Goal: Information Seeking & Learning: Learn about a topic

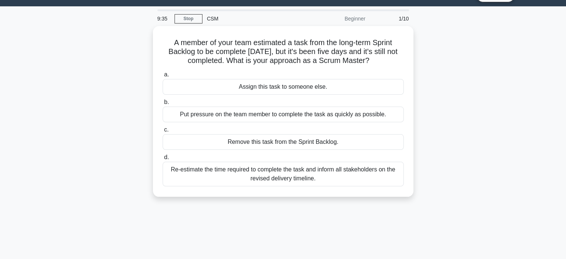
scroll to position [19, 0]
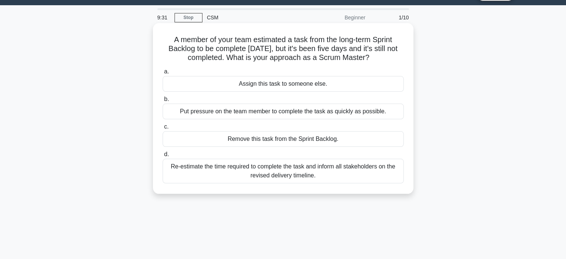
click at [264, 169] on div "Re-estimate the time required to complete the task and inform all stakeholders …" at bounding box center [283, 171] width 241 height 25
click at [163, 157] on input "d. Re-estimate the time required to complete the task and inform all stakeholde…" at bounding box center [163, 154] width 0 height 5
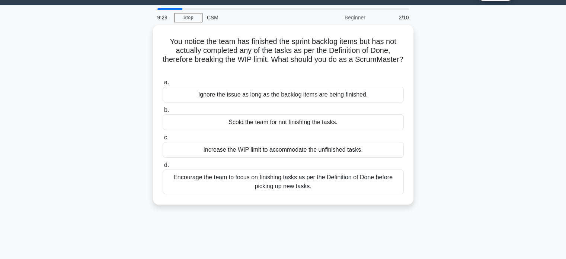
scroll to position [0, 0]
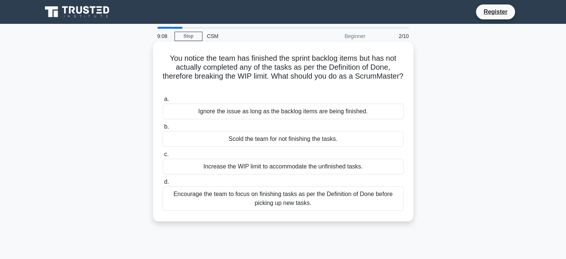
click at [279, 199] on div "Encourage the team to focus on finishing tasks as per the Definition of Done be…" at bounding box center [283, 198] width 241 height 25
click at [163, 184] on input "d. Encourage the team to focus on finishing tasks as per the Definition of Done…" at bounding box center [163, 181] width 0 height 5
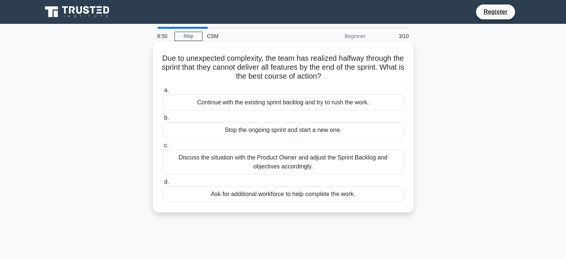
click at [313, 163] on div "Discuss the situation with the Product Owner and adjust the Sprint Backlog and …" at bounding box center [283, 162] width 241 height 25
click at [163, 148] on input "c. Discuss the situation with the Product Owner and adjust the Sprint Backlog a…" at bounding box center [163, 145] width 0 height 5
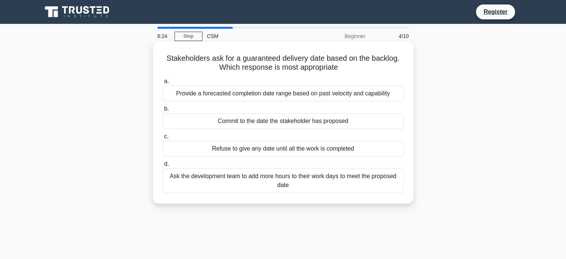
click at [283, 92] on div "Provide a forecasted completion date range based on past velocity and capability" at bounding box center [283, 94] width 241 height 16
click at [163, 84] on input "a. Provide a forecasted completion date range based on past velocity and capabi…" at bounding box center [163, 81] width 0 height 5
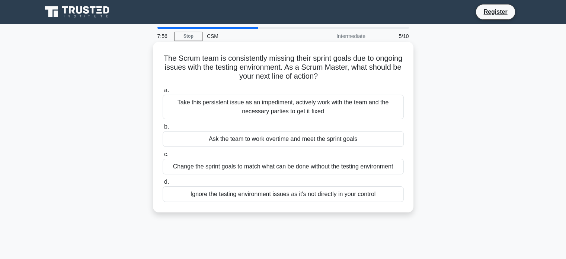
click at [286, 105] on div "Take this persistent issue as an impediment, actively work with the team and th…" at bounding box center [283, 107] width 241 height 25
click at [163, 93] on input "a. Take this persistent issue as an impediment, actively work with the team and…" at bounding box center [163, 90] width 0 height 5
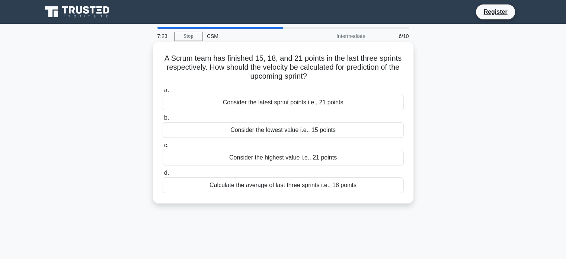
click at [292, 187] on div "Calculate the average of last three sprints i.e., 18 points" at bounding box center [283, 185] width 241 height 16
click at [163, 175] on input "d. Calculate the average of last three sprints i.e., 18 points" at bounding box center [163, 172] width 0 height 5
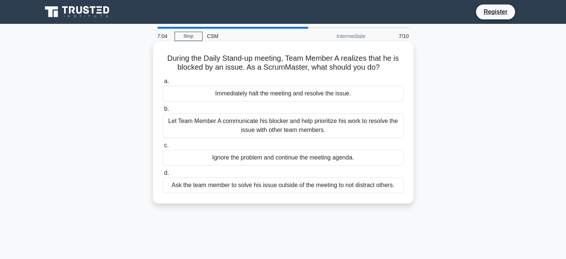
click at [303, 123] on div "Let Team Member A communicate his blocker and help prioritize his work to resol…" at bounding box center [283, 125] width 241 height 25
click at [163, 111] on input "b. Let Team Member A communicate his blocker and help prioritize his work to re…" at bounding box center [163, 108] width 0 height 5
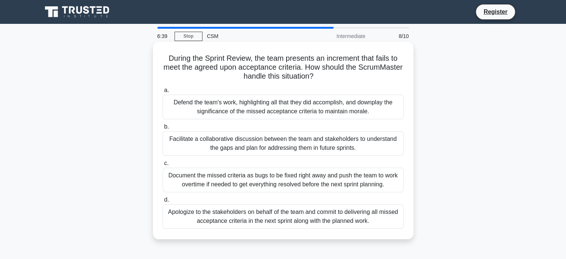
click at [258, 138] on div "Facilitate a collaborative discussion between the team and stakeholders to unde…" at bounding box center [283, 143] width 241 height 25
click at [163, 129] on input "b. Facilitate a collaborative discussion between the team and stakeholders to u…" at bounding box center [163, 126] width 0 height 5
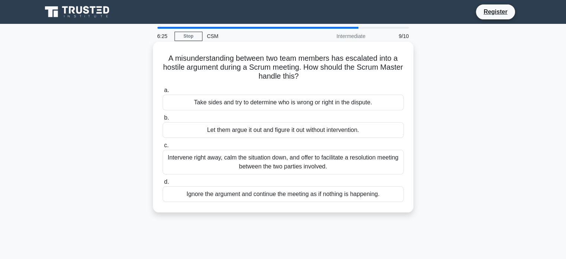
click at [285, 162] on div "Intervene right away, calm the situation down, and offer to facilitate a resolu…" at bounding box center [283, 162] width 241 height 25
click at [163, 148] on input "c. Intervene right away, calm the situation down, and offer to facilitate a res…" at bounding box center [163, 145] width 0 height 5
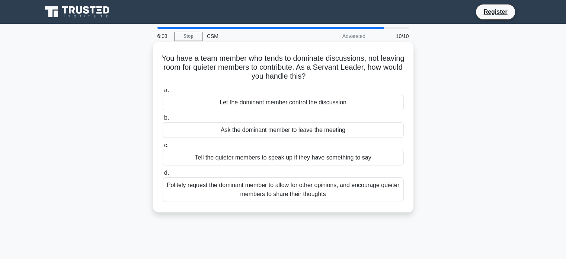
click at [323, 197] on div "Politely request the dominant member to allow for other opinions, and encourage…" at bounding box center [283, 189] width 241 height 25
click at [163, 175] on input "d. Politely request the dominant member to allow for other opinions, and encour…" at bounding box center [163, 172] width 0 height 5
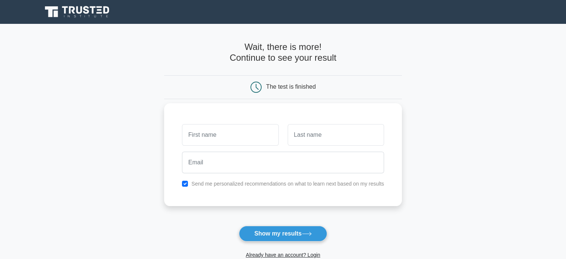
click at [213, 134] on input "text" at bounding box center [230, 135] width 96 height 22
type input "[PERSON_NAME]"
click at [344, 134] on input "text" at bounding box center [336, 135] width 96 height 22
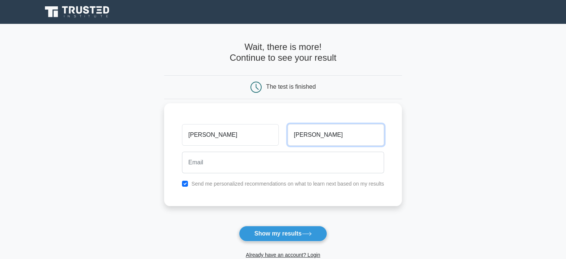
type input "[PERSON_NAME]"
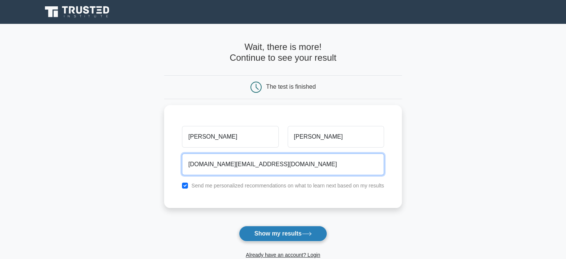
type input "pranavbajpai.ec@gmail.com"
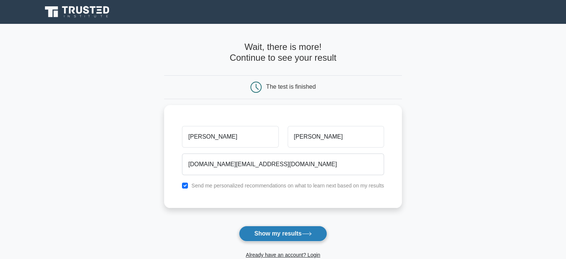
click at [283, 230] on button "Show my results" at bounding box center [283, 234] width 88 height 16
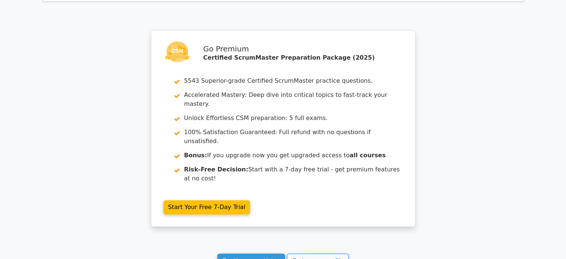
scroll to position [1185, 0]
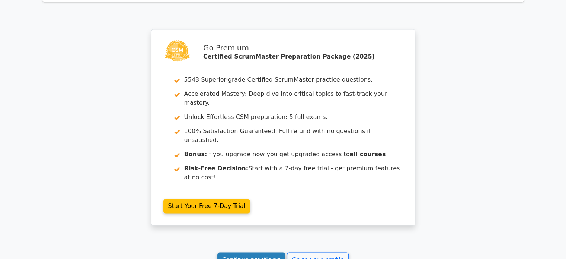
click at [268, 252] on link "Continue practicing" at bounding box center [251, 259] width 68 height 14
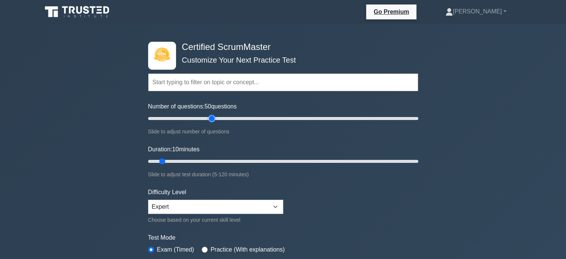
type input "50"
click at [210, 117] on input "Number of questions: 50 questions" at bounding box center [283, 118] width 270 height 9
click at [213, 160] on input "Duration: 10 minutes" at bounding box center [283, 161] width 270 height 9
click at [215, 160] on input "Duration: 35 minutes" at bounding box center [283, 161] width 270 height 9
type input "30"
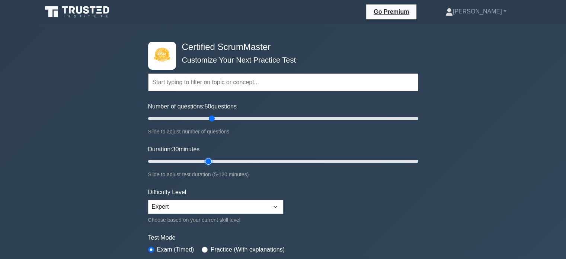
click at [214, 160] on input "Duration: 30 minutes" at bounding box center [283, 161] width 270 height 9
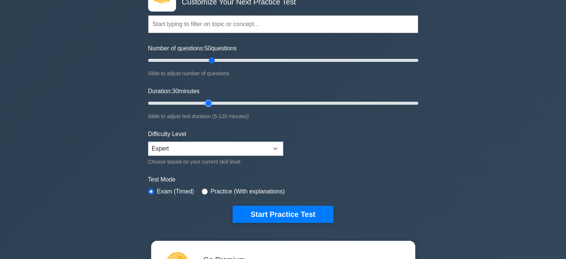
scroll to position [63, 0]
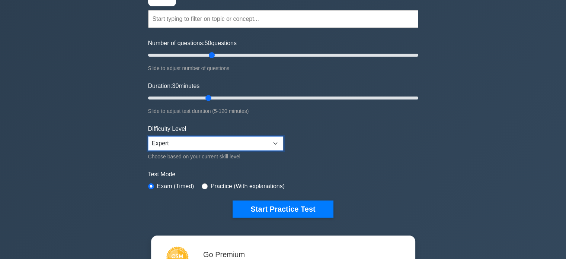
click at [274, 138] on select "Beginner Intermediate Expert" at bounding box center [215, 143] width 135 height 14
select select "intermediate"
click at [148, 136] on select "Beginner Intermediate Expert" at bounding box center [215, 143] width 135 height 14
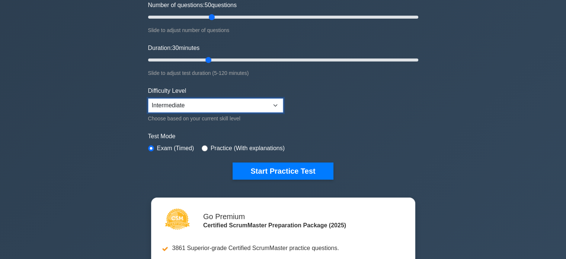
scroll to position [102, 0]
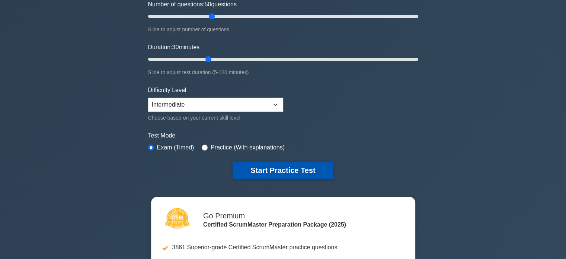
click at [255, 165] on button "Start Practice Test" at bounding box center [283, 170] width 100 height 17
click at [264, 171] on button "Start Practice Test" at bounding box center [283, 170] width 100 height 17
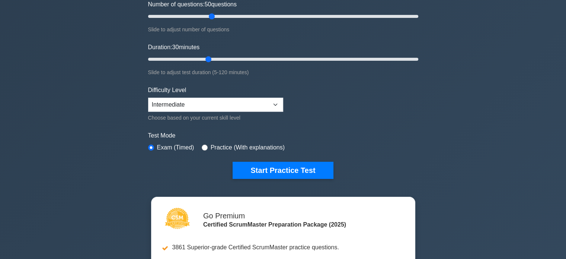
click at [208, 144] on div "Practice (With explanations)" at bounding box center [243, 147] width 83 height 9
click at [202, 144] on input "radio" at bounding box center [205, 147] width 6 height 6
radio input "true"
click at [149, 144] on input "radio" at bounding box center [151, 147] width 6 height 6
radio input "true"
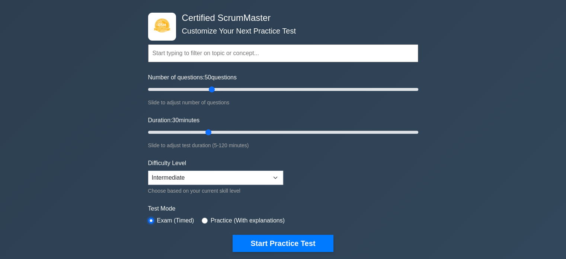
scroll to position [28, 0]
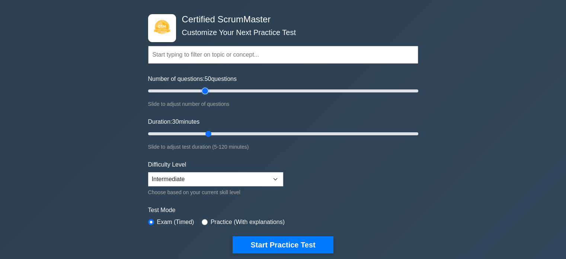
type input "45"
click at [207, 89] on input "Number of questions: 50 questions" at bounding box center [283, 90] width 270 height 9
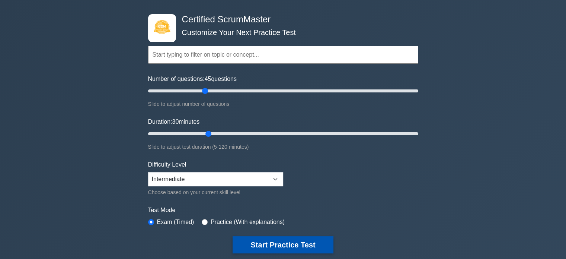
click at [262, 238] on button "Start Practice Test" at bounding box center [283, 244] width 100 height 17
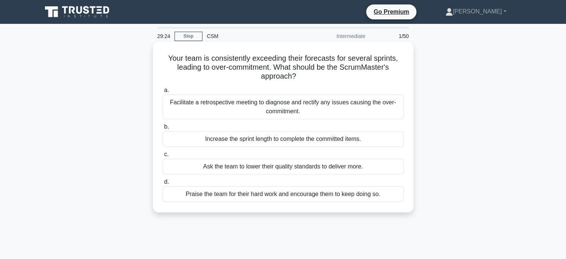
click at [326, 197] on div "Praise the team for their hard work and encourage them to keep doing so." at bounding box center [283, 194] width 241 height 16
click at [163, 184] on input "d. Praise the team for their hard work and encourage them to keep doing so." at bounding box center [163, 181] width 0 height 5
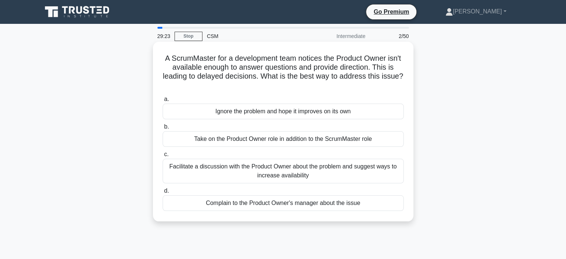
drag, startPoint x: 326, startPoint y: 197, endPoint x: 326, endPoint y: 191, distance: 6.0
click at [326, 191] on label "d. Complain to the Product Owner's manager about the issue" at bounding box center [283, 198] width 241 height 25
click at [163, 191] on input "d. Complain to the Product Owner's manager about the issue" at bounding box center [163, 190] width 0 height 5
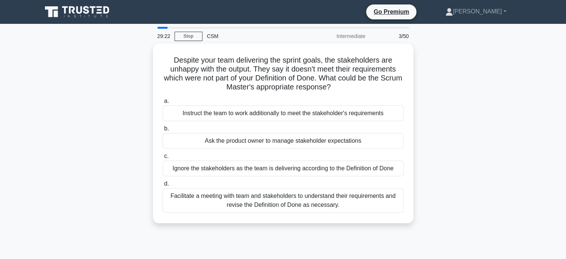
click at [326, 191] on div "Facilitate a meeting with team and stakeholders to understand their requirement…" at bounding box center [283, 200] width 241 height 25
click at [163, 186] on input "d. Facilitate a meeting with team and stakeholders to understand their requirem…" at bounding box center [163, 183] width 0 height 5
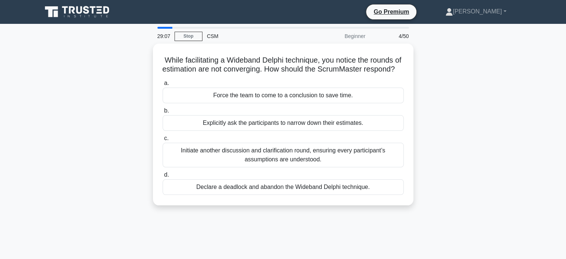
click at [400, 35] on div "4/50" at bounding box center [392, 36] width 44 height 15
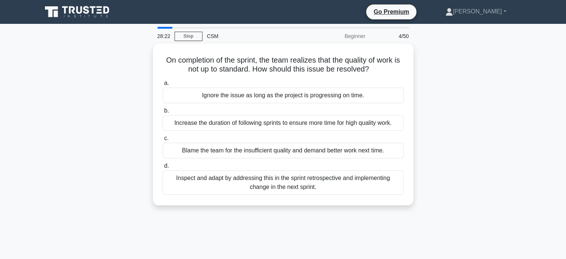
click at [498, 86] on div "On completion of the sprint, the team realizes that the quality of work is not …" at bounding box center [283, 129] width 491 height 170
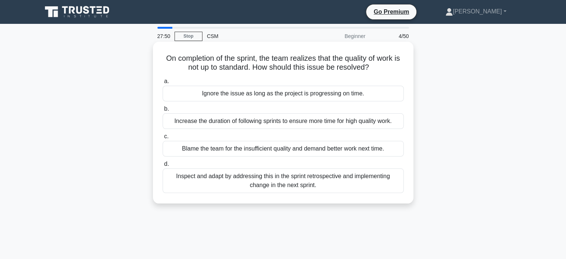
click at [323, 182] on div "Inspect and adapt by addressing this in the sprint retrospective and implementi…" at bounding box center [283, 180] width 241 height 25
click at [163, 166] on input "d. Inspect and adapt by addressing this in the sprint retrospective and impleme…" at bounding box center [163, 164] width 0 height 5
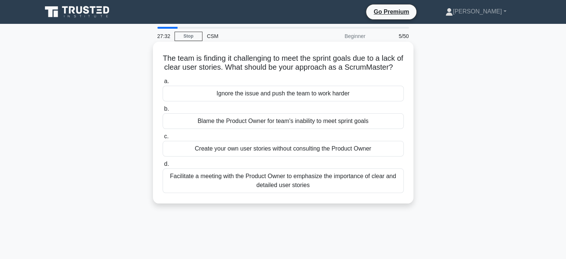
click at [319, 190] on div "Facilitate a meeting with the Product Owner to emphasize the importance of clea…" at bounding box center [283, 180] width 241 height 25
click at [163, 166] on input "d. Facilitate a meeting with the Product Owner to emphasize the importance of c…" at bounding box center [163, 164] width 0 height 5
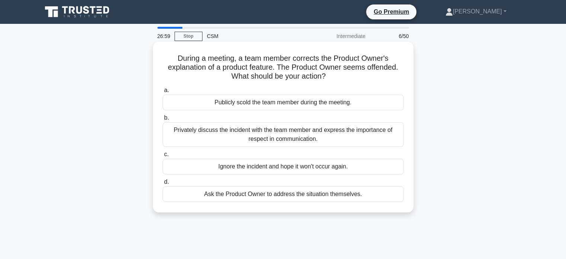
click at [314, 135] on div "Privately discuss the incident with the team member and express the importance …" at bounding box center [283, 134] width 241 height 25
click at [163, 120] on input "b. Privately discuss the incident with the team member and express the importan…" at bounding box center [163, 117] width 0 height 5
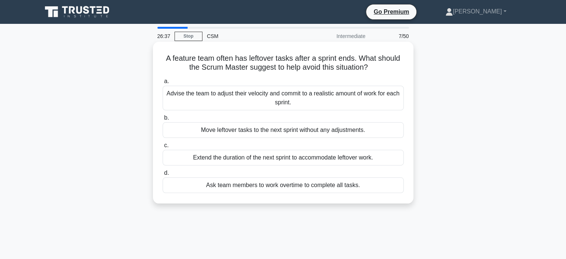
click at [298, 96] on div "Advise the team to adjust their velocity and commit to a realistic amount of wo…" at bounding box center [283, 98] width 241 height 25
click at [163, 84] on input "a. Advise the team to adjust their velocity and commit to a realistic amount of…" at bounding box center [163, 81] width 0 height 5
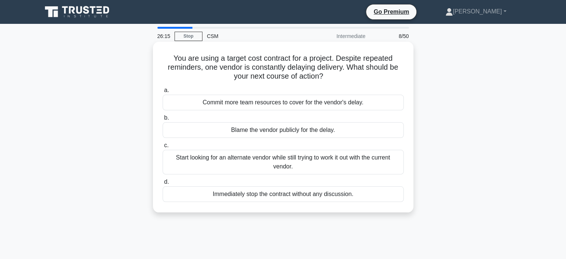
click at [301, 163] on div "Start looking for an alternate vendor while still trying to work it out with th…" at bounding box center [283, 162] width 241 height 25
click at [163, 148] on input "c. Start looking for an alternate vendor while still trying to work it out with…" at bounding box center [163, 145] width 0 height 5
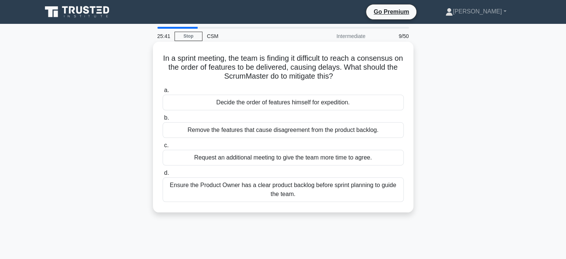
click at [310, 194] on div "Ensure the Product Owner has a clear product backlog before sprint planning to …" at bounding box center [283, 189] width 241 height 25
click at [163, 175] on input "d. Ensure the Product Owner has a clear product backlog before sprint planning …" at bounding box center [163, 172] width 0 height 5
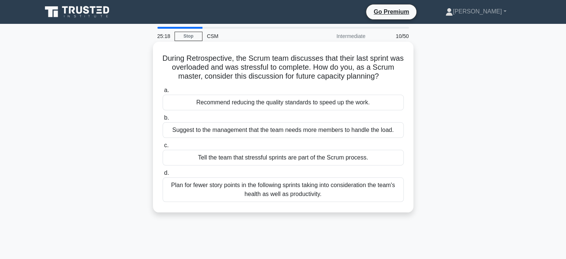
click at [342, 194] on div "Plan for fewer story points in the following sprints taking into consideration …" at bounding box center [283, 189] width 241 height 25
click at [163, 175] on input "d. Plan for fewer story points in the following sprints taking into considerati…" at bounding box center [163, 172] width 0 height 5
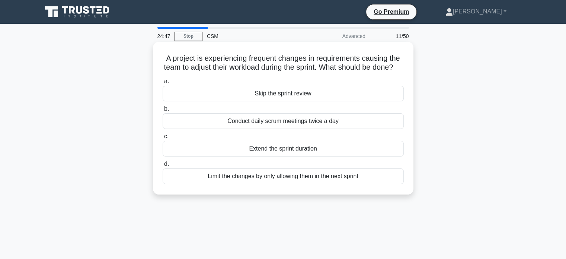
click at [296, 183] on div "Limit the changes by only allowing them in the next sprint" at bounding box center [283, 176] width 241 height 16
click at [163, 166] on input "d. Limit the changes by only allowing them in the next sprint" at bounding box center [163, 164] width 0 height 5
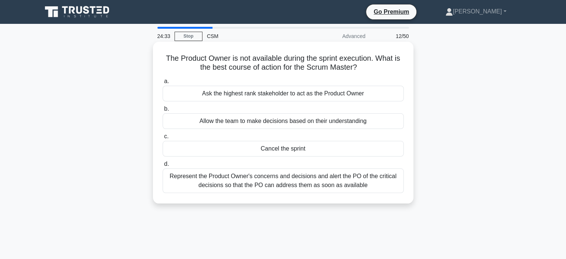
click at [299, 182] on div "Represent the Product Owner's concerns and decisions and alert the PO of the cr…" at bounding box center [283, 180] width 241 height 25
click at [163, 166] on input "d. Represent the Product Owner's concerns and decisions and alert the PO of the…" at bounding box center [163, 164] width 0 height 5
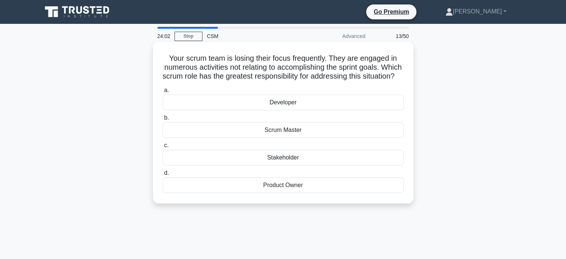
click at [283, 138] on div "Scrum Master" at bounding box center [283, 130] width 241 height 16
click at [163, 120] on input "b. Scrum Master" at bounding box center [163, 117] width 0 height 5
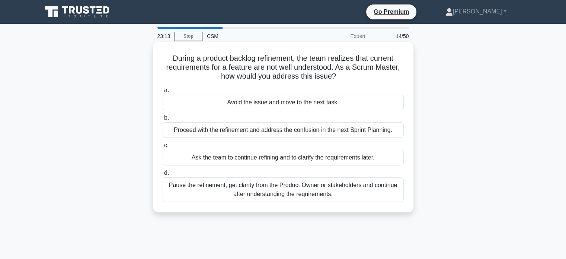
click at [335, 191] on div "Pause the refinement, get clarity from the Product Owner or stakeholders and co…" at bounding box center [283, 189] width 241 height 25
click at [163, 175] on input "d. Pause the refinement, get clarity from the Product Owner or stakeholders and…" at bounding box center [163, 172] width 0 height 5
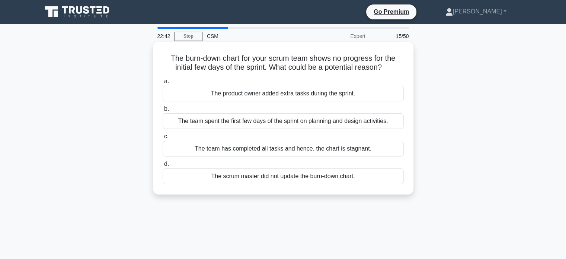
click at [293, 123] on div "The team spent the first few days of the sprint on planning and design activiti…" at bounding box center [283, 121] width 241 height 16
click at [163, 111] on input "b. The team spent the first few days of the sprint on planning and design activ…" at bounding box center [163, 108] width 0 height 5
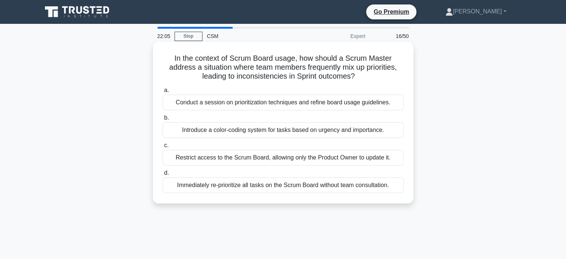
click at [288, 103] on div "Conduct a session on prioritization techniques and refine board usage guideline…" at bounding box center [283, 103] width 241 height 16
click at [163, 93] on input "a. Conduct a session on prioritization techniques and refine board usage guidel…" at bounding box center [163, 90] width 0 height 5
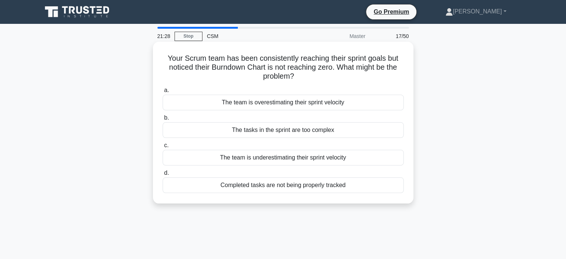
click at [296, 104] on div "The team is overestimating their sprint velocity" at bounding box center [283, 103] width 241 height 16
click at [163, 93] on input "a. The team is overestimating their sprint velocity" at bounding box center [163, 90] width 0 height 5
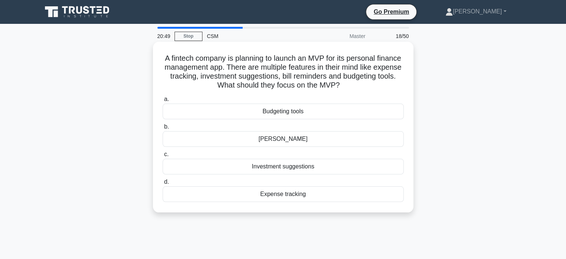
click at [280, 198] on div "Expense tracking" at bounding box center [283, 194] width 241 height 16
click at [163, 184] on input "d. Expense tracking" at bounding box center [163, 181] width 0 height 5
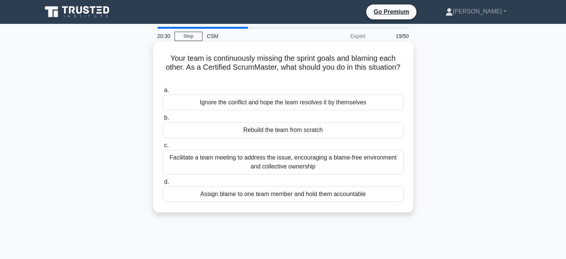
click at [309, 170] on div "Facilitate a team meeting to address the issue, encouraging a blame-free enviro…" at bounding box center [283, 162] width 241 height 25
click at [163, 148] on input "c. Facilitate a team meeting to address the issue, encouraging a blame-free env…" at bounding box center [163, 145] width 0 height 5
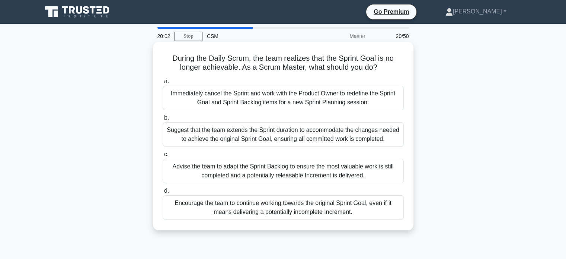
click at [278, 101] on div "Immediately cancel the Sprint and work with the Product Owner to redefine the S…" at bounding box center [283, 98] width 241 height 25
click at [163, 84] on input "a. Immediately cancel the Sprint and work with the Product Owner to redefine th…" at bounding box center [163, 81] width 0 height 5
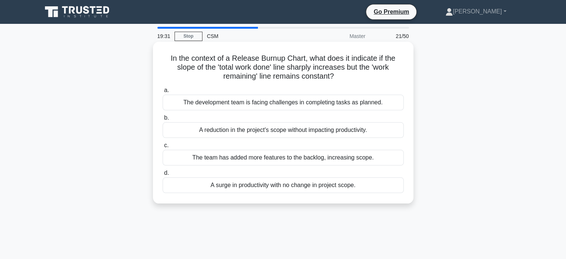
click at [276, 131] on div "A reduction in the project's scope without impacting productivity." at bounding box center [283, 130] width 241 height 16
click at [163, 120] on input "b. A reduction in the project's scope without impacting productivity." at bounding box center [163, 117] width 0 height 5
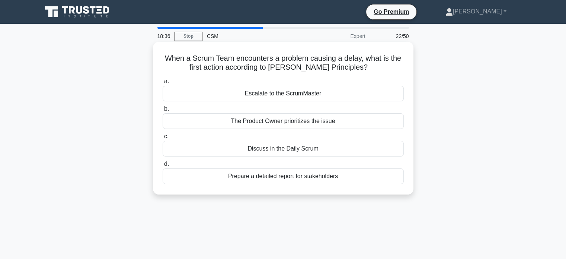
click at [299, 124] on div "The Product Owner prioritizes the issue" at bounding box center [283, 121] width 241 height 16
click at [163, 111] on input "b. The Product Owner prioritizes the issue" at bounding box center [163, 108] width 0 height 5
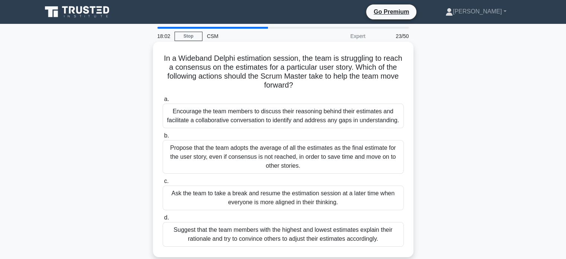
click at [291, 121] on div "Encourage the team members to discuss their reasoning behind their estimates an…" at bounding box center [283, 115] width 241 height 25
click at [163, 102] on input "a. Encourage the team members to discuss their reasoning behind their estimates…" at bounding box center [163, 99] width 0 height 5
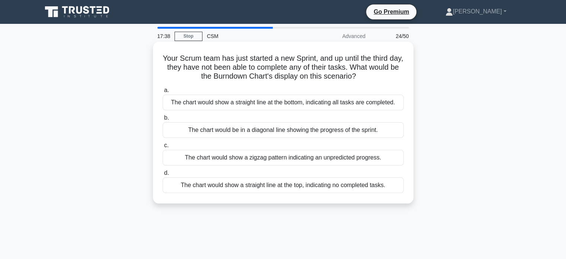
click at [282, 132] on div "The chart would be in a diagonal line showing the progress of the sprint." at bounding box center [283, 130] width 241 height 16
click at [163, 120] on input "b. The chart would be in a diagonal line showing the progress of the sprint." at bounding box center [163, 117] width 0 height 5
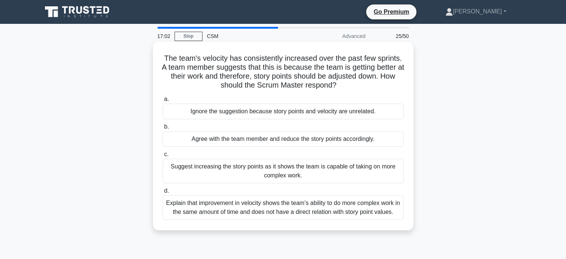
click at [317, 141] on div "Agree with the team member and reduce the story points accordingly." at bounding box center [283, 139] width 241 height 16
click at [163, 129] on input "b. Agree with the team member and reduce the story points accordingly." at bounding box center [163, 126] width 0 height 5
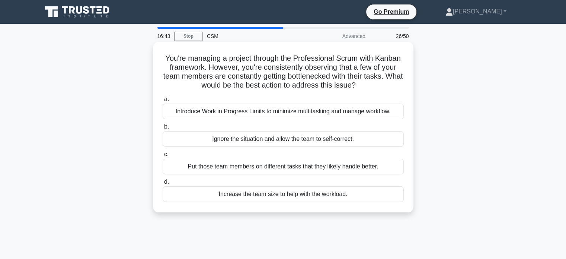
click at [314, 115] on div "Introduce Work in Progress Limits to minimize multitasking and manage workflow." at bounding box center [283, 111] width 241 height 16
click at [163, 102] on input "a. Introduce Work in Progress Limits to minimize multitasking and manage workfl…" at bounding box center [163, 99] width 0 height 5
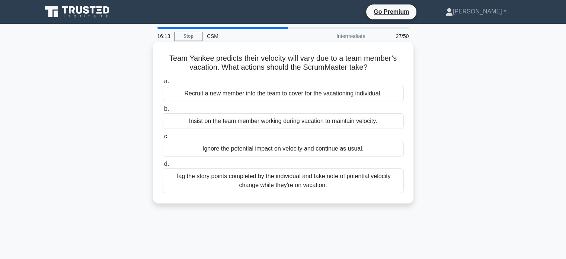
click at [290, 176] on div "Tag the story points completed by the individual and take note of potential vel…" at bounding box center [283, 180] width 241 height 25
click at [163, 166] on input "d. Tag the story points completed by the individual and take note of potential …" at bounding box center [163, 164] width 0 height 5
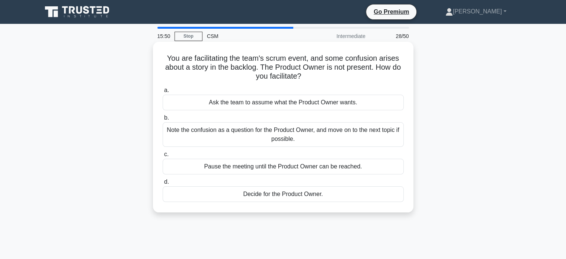
click at [296, 135] on div "Note the confusion as a question for the Product Owner, and move on to the next…" at bounding box center [283, 134] width 241 height 25
click at [163, 120] on input "b. Note the confusion as a question for the Product Owner, and move on to the n…" at bounding box center [163, 117] width 0 height 5
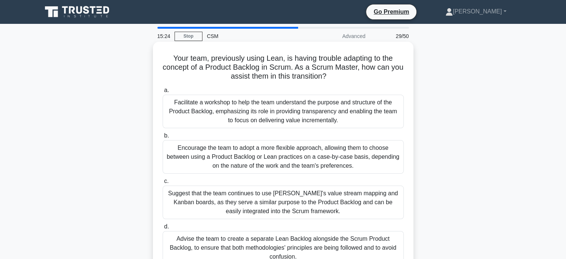
click at [281, 116] on div "Facilitate a workshop to help the team understand the purpose and structure of …" at bounding box center [283, 111] width 241 height 33
click at [163, 93] on input "a. Facilitate a workshop to help the team understand the purpose and structure …" at bounding box center [163, 90] width 0 height 5
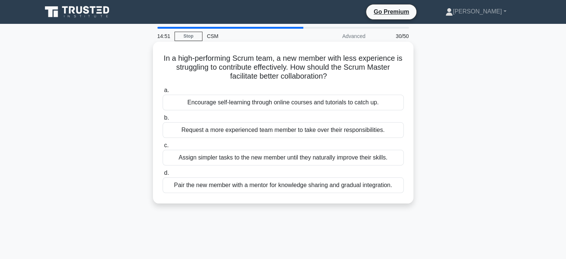
click at [290, 187] on div "Pair the new member with a mentor for knowledge sharing and gradual integration." at bounding box center [283, 185] width 241 height 16
click at [163, 175] on input "d. Pair the new member with a mentor for knowledge sharing and gradual integrat…" at bounding box center [163, 172] width 0 height 5
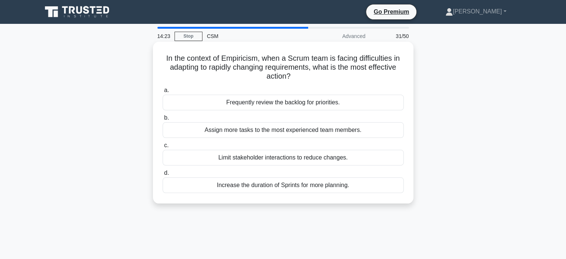
click at [292, 104] on div "Frequently review the backlog for priorities." at bounding box center [283, 103] width 241 height 16
click at [163, 93] on input "a. Frequently review the backlog for priorities." at bounding box center [163, 90] width 0 height 5
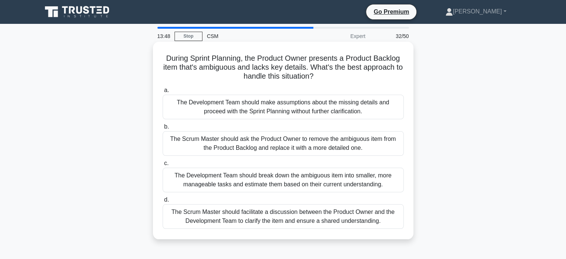
click at [300, 213] on div "The Scrum Master should facilitate a discussion between the Product Owner and t…" at bounding box center [283, 216] width 241 height 25
click at [163, 202] on input "d. The Scrum Master should facilitate a discussion between the Product Owner an…" at bounding box center [163, 199] width 0 height 5
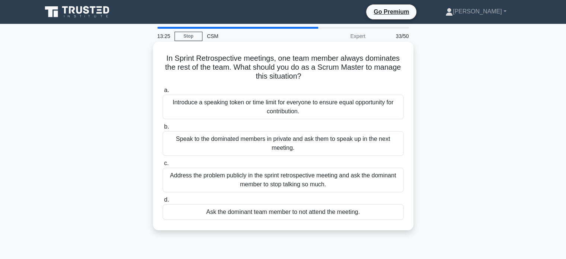
click at [301, 107] on div "Introduce a speaking token or time limit for everyone to ensure equal opportuni…" at bounding box center [283, 107] width 241 height 25
click at [163, 93] on input "a. Introduce a speaking token or time limit for everyone to ensure equal opport…" at bounding box center [163, 90] width 0 height 5
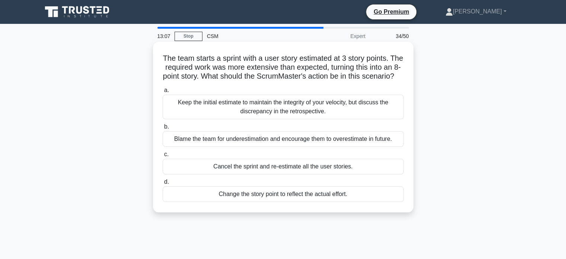
click at [281, 119] on div "Keep the initial estimate to maintain the integrity of your velocity, but discu…" at bounding box center [283, 107] width 241 height 25
click at [163, 93] on input "a. Keep the initial estimate to maintain the integrity of your velocity, but di…" at bounding box center [163, 90] width 0 height 5
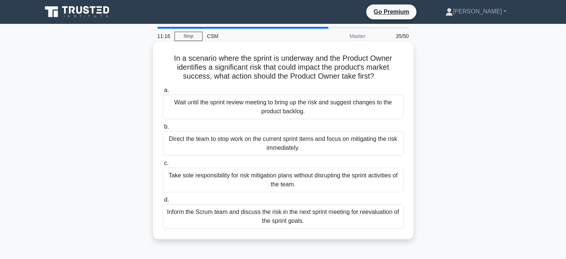
click at [309, 217] on div "Inform the Scrum team and discuss the risk in the next sprint meeting for reeva…" at bounding box center [283, 216] width 241 height 25
click at [163, 202] on input "d. Inform the Scrum team and discuss the risk in the next sprint meeting for re…" at bounding box center [163, 199] width 0 height 5
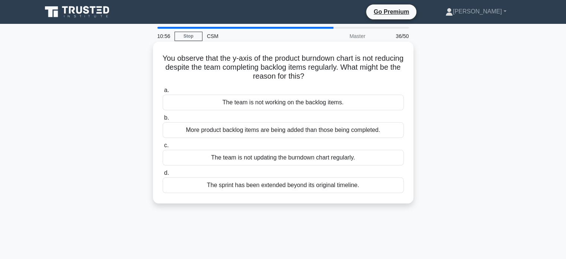
click at [299, 130] on div "More product backlog items are being added than those being completed." at bounding box center [283, 130] width 241 height 16
click at [163, 120] on input "b. More product backlog items are being added than those being completed." at bounding box center [163, 117] width 0 height 5
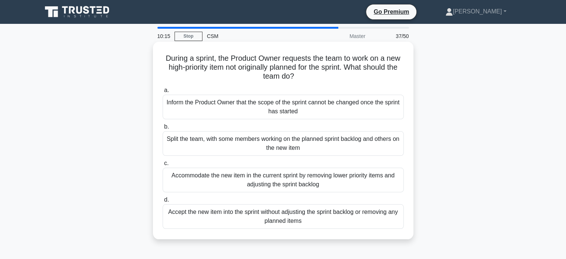
click at [293, 111] on div "Inform the Product Owner that the scope of the sprint cannot be changed once th…" at bounding box center [283, 107] width 241 height 25
click at [163, 93] on input "a. Inform the Product Owner that the scope of the sprint cannot be changed once…" at bounding box center [163, 90] width 0 height 5
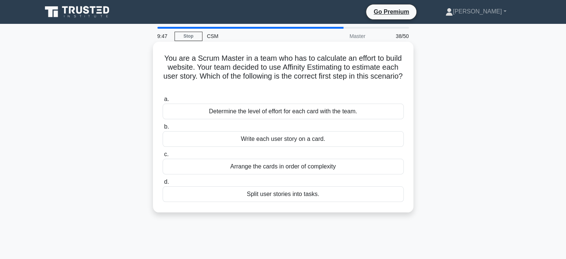
click at [311, 116] on div "Determine the level of effort for each card with the team." at bounding box center [283, 111] width 241 height 16
click at [163, 102] on input "a. Determine the level of effort for each card with the team." at bounding box center [163, 99] width 0 height 5
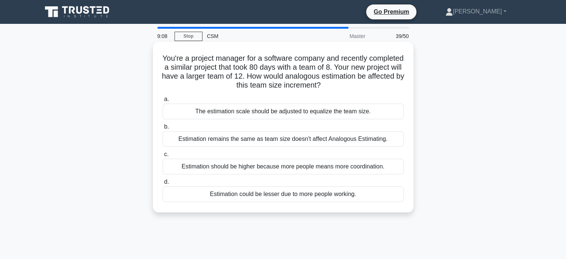
click at [293, 113] on div "The estimation scale should be adjusted to equalize the team size." at bounding box center [283, 111] width 241 height 16
click at [163, 102] on input "a. The estimation scale should be adjusted to equalize the team size." at bounding box center [163, 99] width 0 height 5
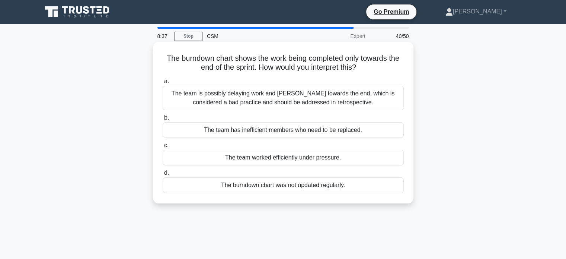
click at [289, 96] on div "The team is possibly delaying work and rushing towards the end, which is consid…" at bounding box center [283, 98] width 241 height 25
click at [163, 84] on input "a. The team is possibly delaying work and rushing towards the end, which is con…" at bounding box center [163, 81] width 0 height 5
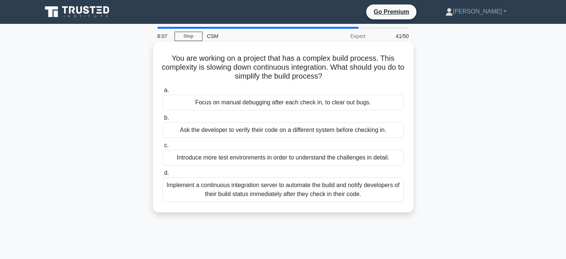
click at [280, 191] on div "Implement a continuous integration server to automate the build and notify deve…" at bounding box center [283, 189] width 241 height 25
click at [163, 175] on input "d. Implement a continuous integration server to automate the build and notify d…" at bounding box center [163, 172] width 0 height 5
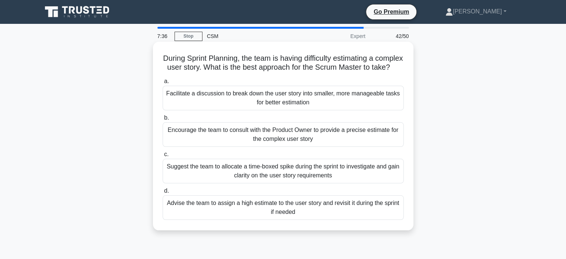
click at [256, 108] on div "Facilitate a discussion to break down the user story into smaller, more managea…" at bounding box center [283, 98] width 241 height 25
click at [163, 84] on input "a. Facilitate a discussion to break down the user story into smaller, more mana…" at bounding box center [163, 81] width 0 height 5
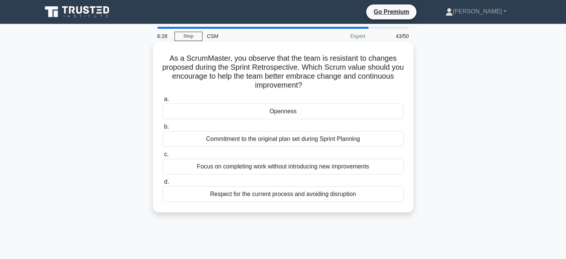
click at [302, 109] on div "Openness" at bounding box center [283, 111] width 241 height 16
click at [163, 102] on input "a. Openness" at bounding box center [163, 99] width 0 height 5
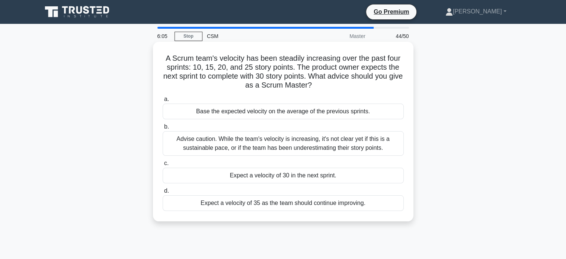
click at [292, 150] on div "Advise caution. While the team's velocity is increasing, it's not clear yet if …" at bounding box center [283, 143] width 241 height 25
click at [163, 129] on input "b. Advise caution. While the team's velocity is increasing, it's not clear yet …" at bounding box center [163, 126] width 0 height 5
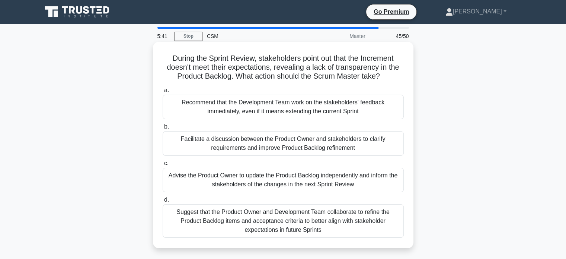
click at [258, 142] on div "Facilitate a discussion between the Product Owner and stakeholders to clarify r…" at bounding box center [283, 143] width 241 height 25
click at [163, 129] on input "b. Facilitate a discussion between the Product Owner and stakeholders to clarif…" at bounding box center [163, 126] width 0 height 5
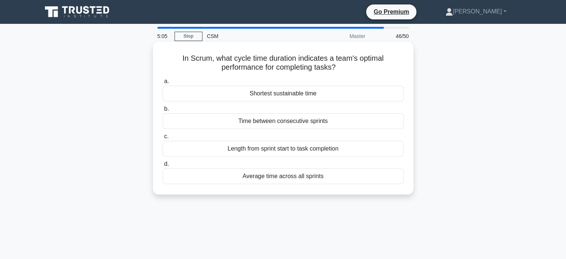
click at [296, 151] on div "Length from sprint start to task completion" at bounding box center [283, 149] width 241 height 16
click at [163, 139] on input "c. Length from sprint start to task completion" at bounding box center [163, 136] width 0 height 5
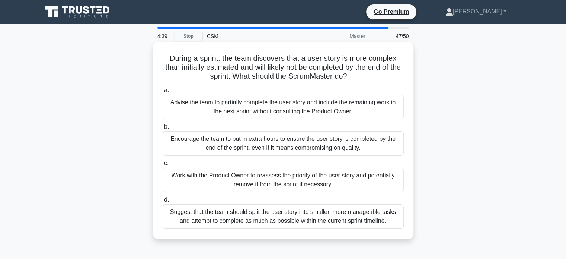
click at [297, 183] on div "Work with the Product Owner to reassess the priority of the user story and pote…" at bounding box center [283, 179] width 241 height 25
click at [163, 166] on input "c. Work with the Product Owner to reassess the priority of the user story and p…" at bounding box center [163, 163] width 0 height 5
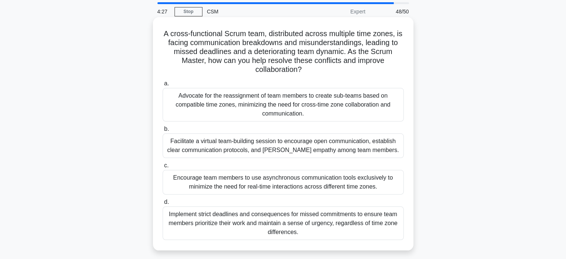
scroll to position [37, 0]
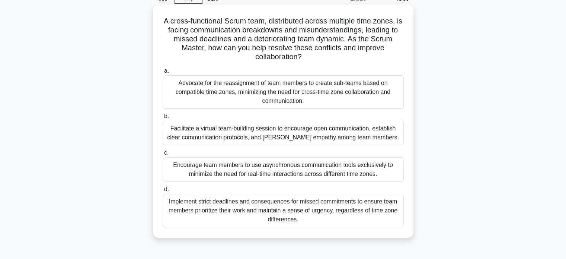
click at [260, 86] on div "Advocate for the reassignment of team members to create sub-teams based on comp…" at bounding box center [283, 91] width 241 height 33
click at [163, 73] on input "a. Advocate for the reassignment of team members to create sub-teams based on c…" at bounding box center [163, 70] width 0 height 5
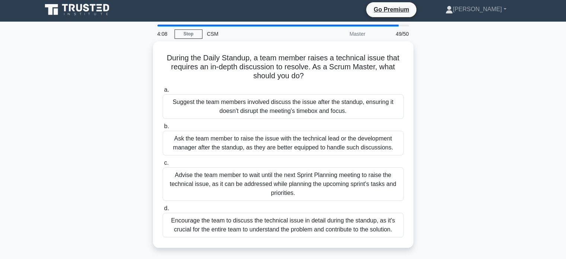
scroll to position [0, 0]
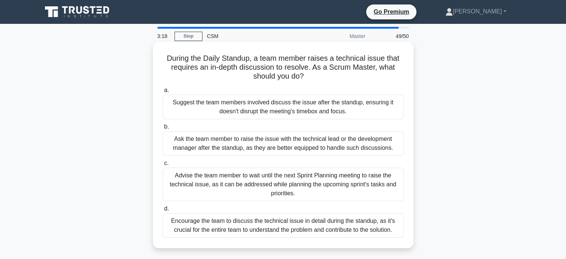
click at [272, 111] on div "Suggest the team members involved discuss the issue after the standup, ensuring…" at bounding box center [283, 107] width 241 height 25
click at [163, 93] on input "a. Suggest the team members involved discuss the issue after the standup, ensur…" at bounding box center [163, 90] width 0 height 5
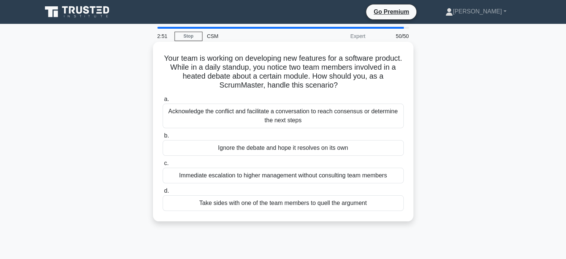
click at [293, 120] on div "Acknowledge the conflict and facilitate a conversation to reach consensus or de…" at bounding box center [283, 115] width 241 height 25
click at [163, 102] on input "a. Acknowledge the conflict and facilitate a conversation to reach consensus or…" at bounding box center [163, 99] width 0 height 5
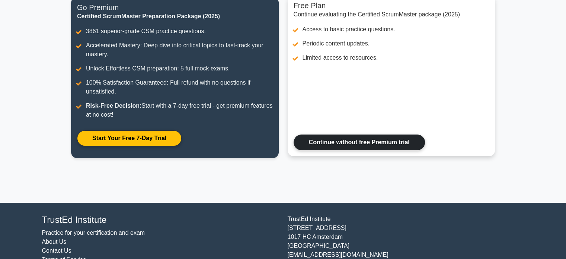
scroll to position [131, 0]
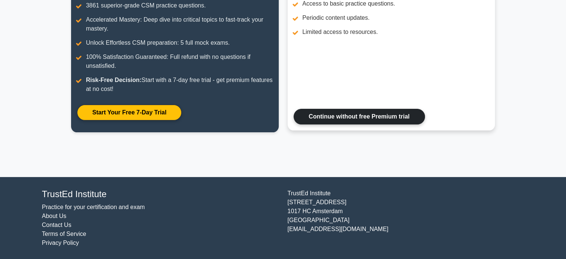
click at [360, 116] on link "Continue without free Premium trial" at bounding box center [359, 117] width 131 height 16
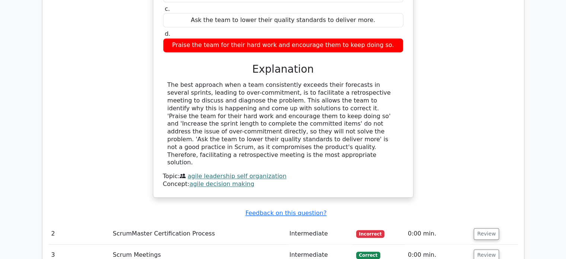
scroll to position [1117, 0]
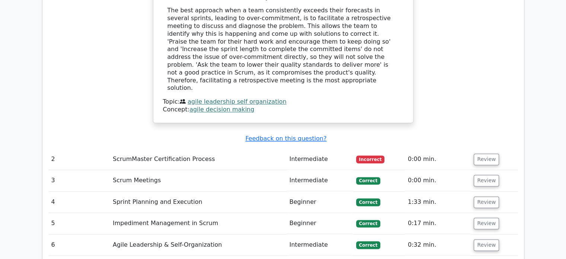
click at [159, 149] on td "ScrumMaster Certification Process" at bounding box center [198, 159] width 177 height 21
click at [306, 149] on td "Intermediate" at bounding box center [320, 159] width 67 height 21
click at [484, 153] on button "Review" at bounding box center [486, 159] width 25 height 12
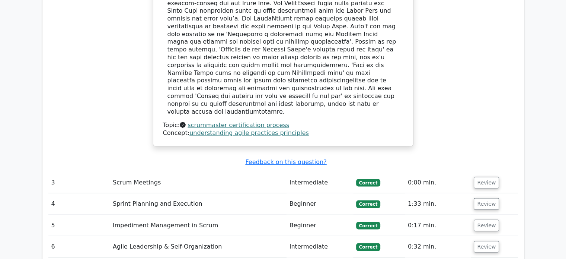
scroll to position [1563, 0]
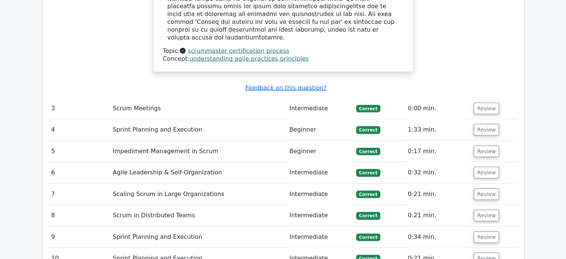
click at [132, 98] on td "Scrum Meetings" at bounding box center [198, 108] width 177 height 21
click at [487, 103] on button "Review" at bounding box center [486, 109] width 25 height 12
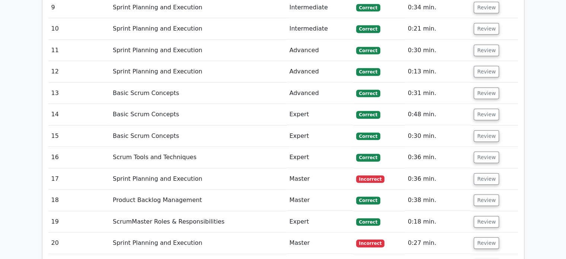
scroll to position [2233, 0]
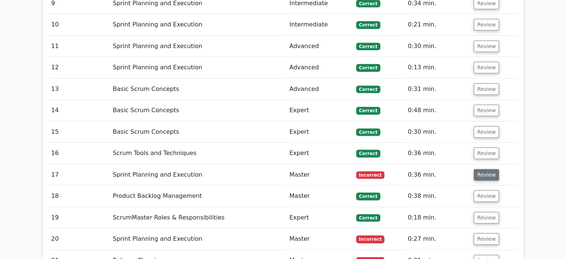
click at [485, 169] on button "Review" at bounding box center [486, 175] width 25 height 12
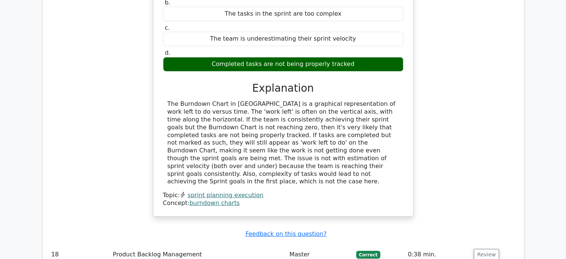
scroll to position [2531, 0]
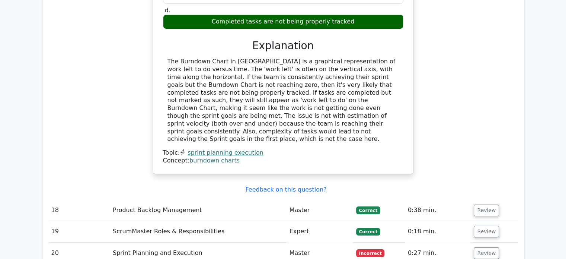
click at [364, 249] on span "Incorrect" at bounding box center [370, 252] width 29 height 7
click at [488, 247] on button "Review" at bounding box center [486, 253] width 25 height 12
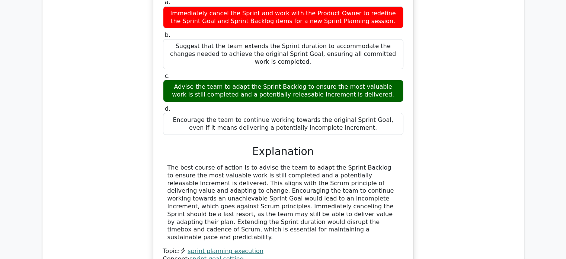
scroll to position [2940, 0]
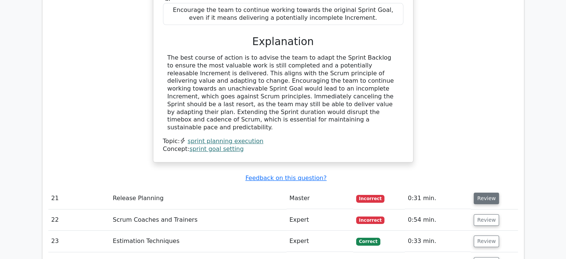
click at [478, 192] on button "Review" at bounding box center [486, 198] width 25 height 12
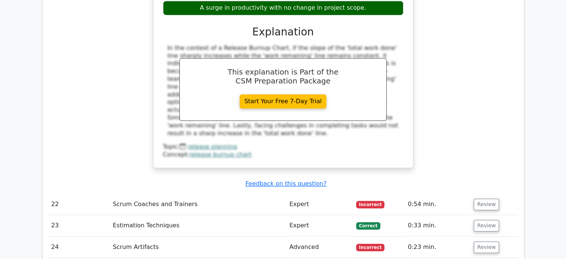
scroll to position [3275, 0]
click at [479, 198] on button "Review" at bounding box center [486, 204] width 25 height 12
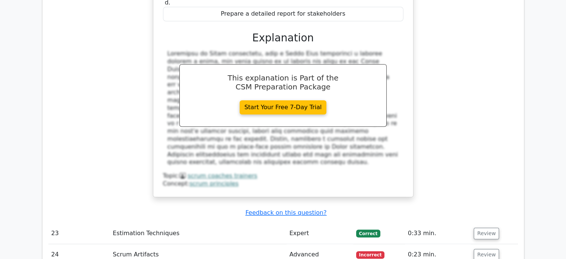
scroll to position [3647, 0]
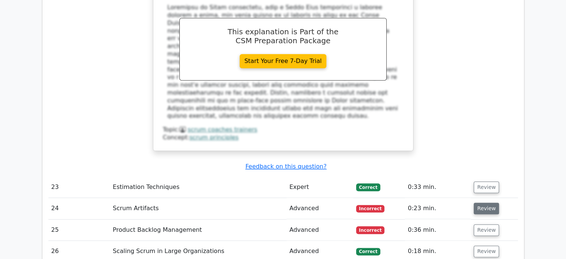
click at [490, 202] on button "Review" at bounding box center [486, 208] width 25 height 12
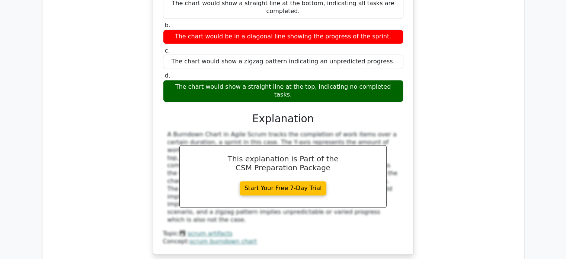
scroll to position [3982, 0]
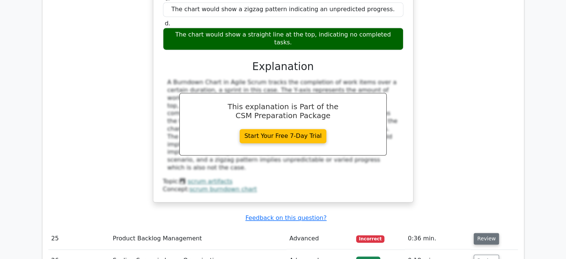
click at [485, 233] on button "Review" at bounding box center [486, 239] width 25 height 12
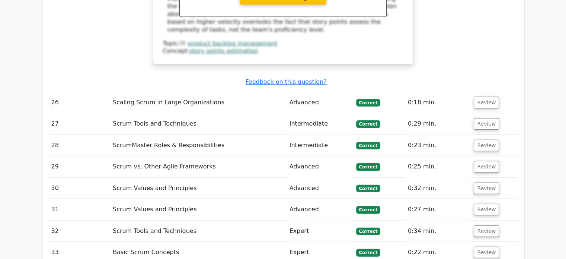
scroll to position [4578, 0]
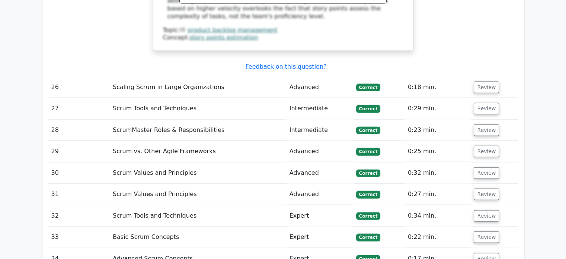
scroll to position [4541, 0]
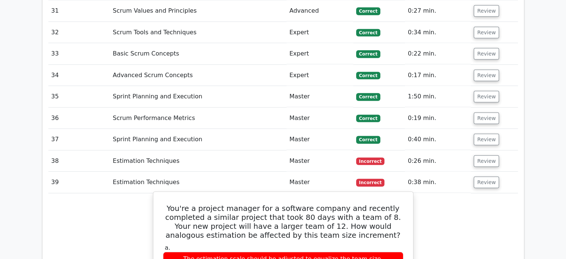
scroll to position [4503, 0]
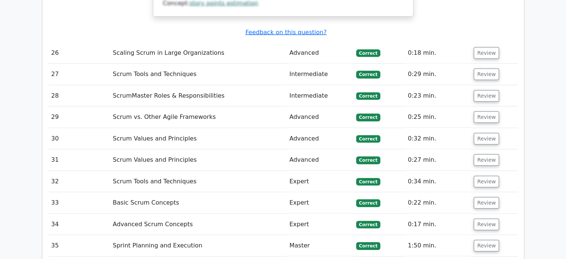
scroll to position [4578, 0]
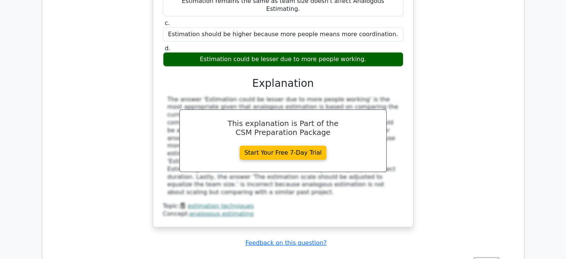
scroll to position [5025, 0]
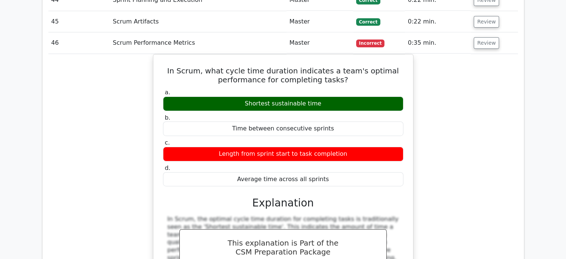
scroll to position [5434, 0]
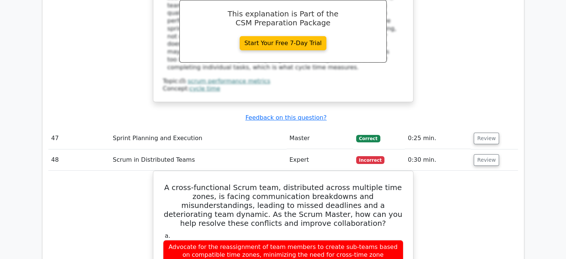
scroll to position [5328, 0]
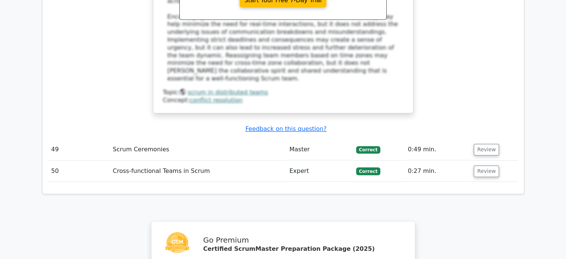
scroll to position [6072, 0]
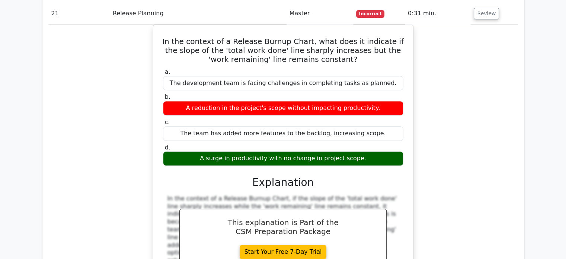
scroll to position [3058, 0]
